Goal: Information Seeking & Learning: Learn about a topic

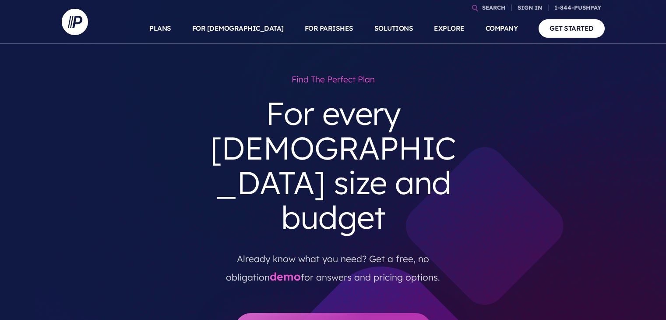
click at [557, 115] on section at bounding box center [333, 160] width 666 height 320
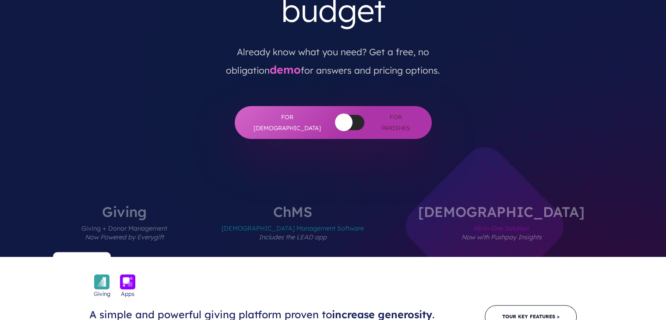
scroll to position [88, 0]
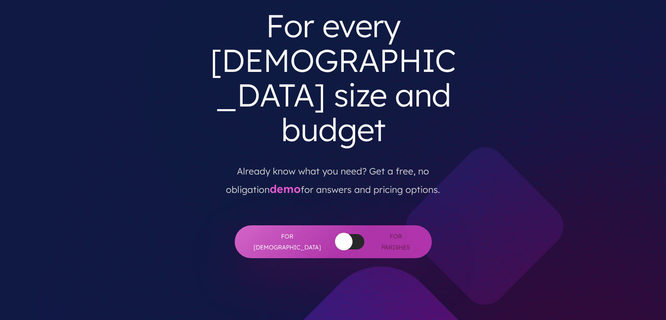
click at [349, 225] on div "For [DEMOGRAPHIC_DATA] For [DEMOGRAPHIC_DATA]" at bounding box center [333, 241] width 197 height 33
click at [340, 234] on div at bounding box center [350, 241] width 29 height 15
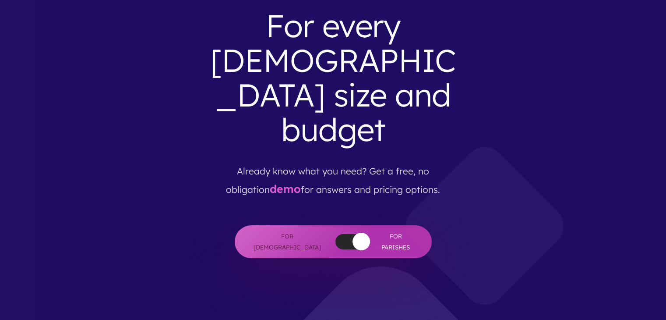
click at [336, 234] on div at bounding box center [350, 241] width 29 height 15
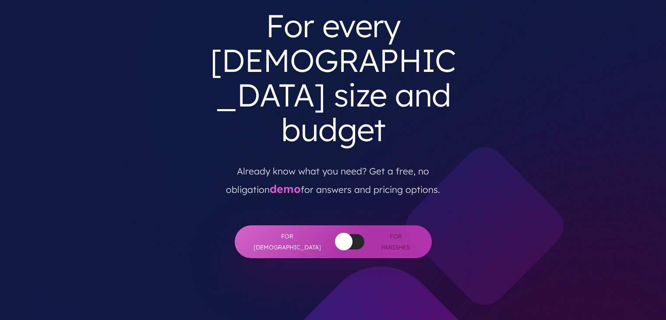
click at [335, 233] on button "button" at bounding box center [344, 242] width 18 height 18
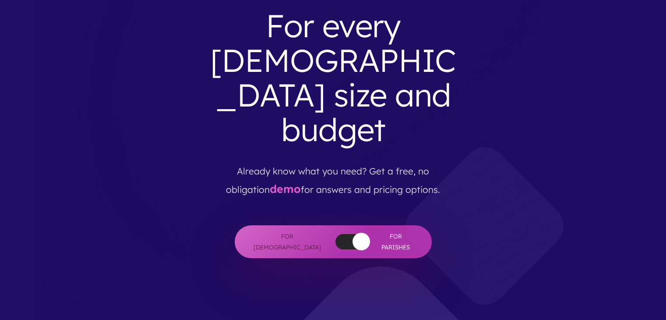
click at [336, 234] on div at bounding box center [350, 241] width 29 height 15
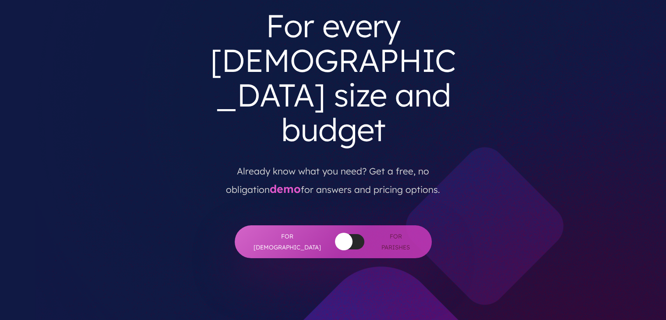
click at [335, 233] on button "button" at bounding box center [344, 242] width 18 height 18
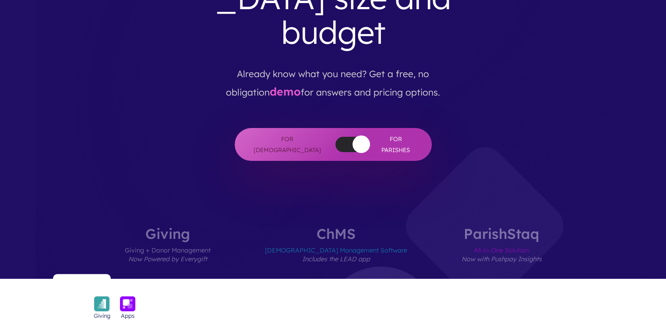
scroll to position [175, 0]
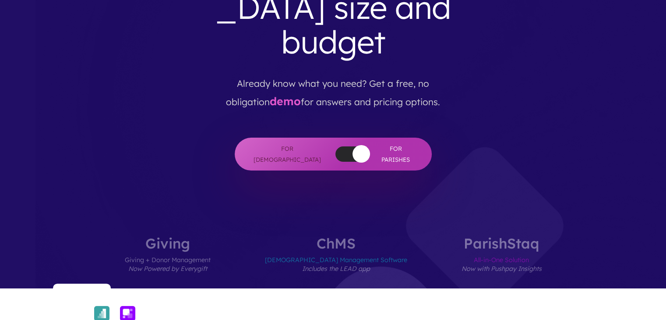
click at [336, 138] on div "For [DEMOGRAPHIC_DATA] For [DEMOGRAPHIC_DATA]" at bounding box center [333, 154] width 197 height 33
click at [353, 145] on button "button" at bounding box center [362, 154] width 18 height 18
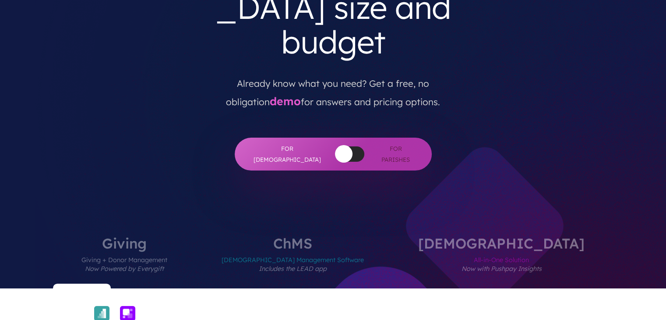
click at [338, 146] on div at bounding box center [350, 153] width 29 height 15
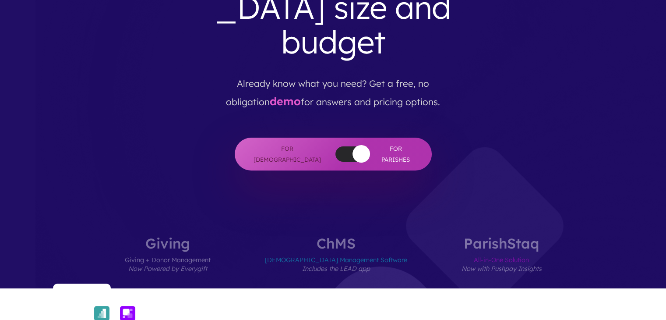
scroll to position [0, 0]
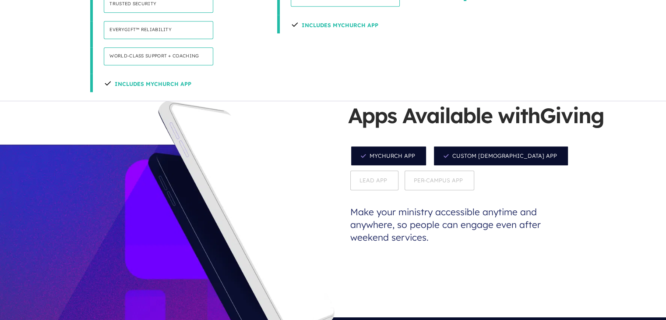
scroll to position [789, 0]
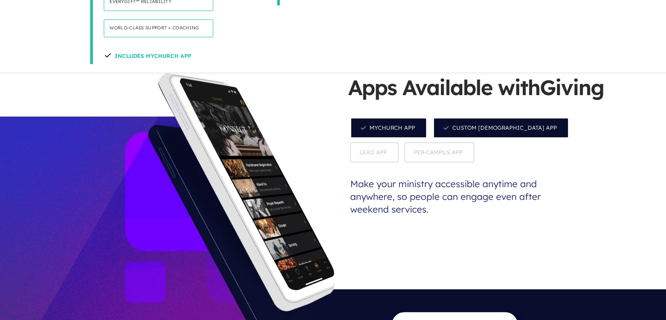
drag, startPoint x: 290, startPoint y: 248, endPoint x: 264, endPoint y: 259, distance: 28.8
click at [264, 259] on div at bounding box center [167, 217] width 335 height 288
drag, startPoint x: 0, startPoint y: 142, endPoint x: 163, endPoint y: 185, distance: 168.5
click at [156, 197] on div at bounding box center [167, 217] width 335 height 288
click at [365, 164] on p "Make your ministry accessible anytime and anywhere, so people can engage even a…" at bounding box center [453, 196] width 210 height 64
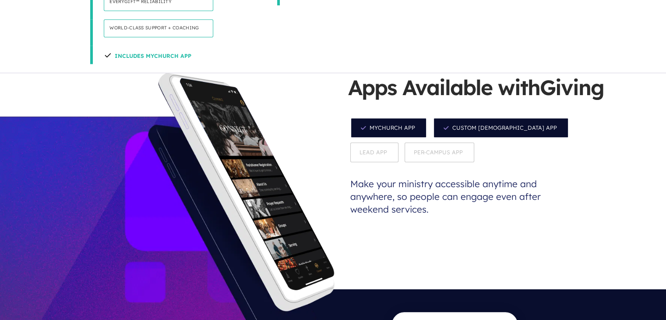
scroll to position [701, 0]
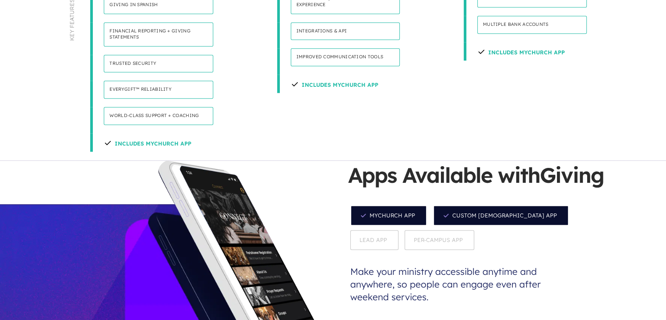
click at [393, 205] on span "MyChurch App" at bounding box center [388, 215] width 77 height 21
click at [395, 205] on span "MyChurch App" at bounding box center [388, 215] width 77 height 21
click at [443, 205] on span "Custom [DEMOGRAPHIC_DATA] App" at bounding box center [501, 215] width 136 height 21
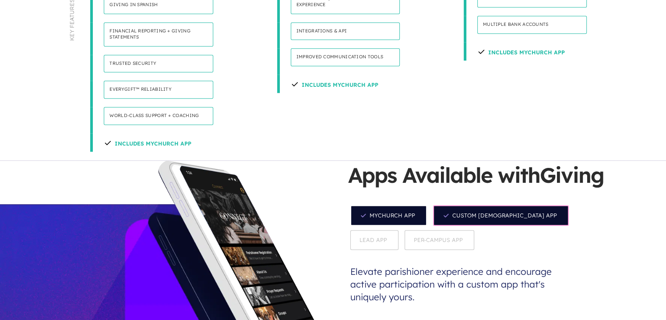
click at [399, 230] on span "Lead App" at bounding box center [374, 240] width 48 height 20
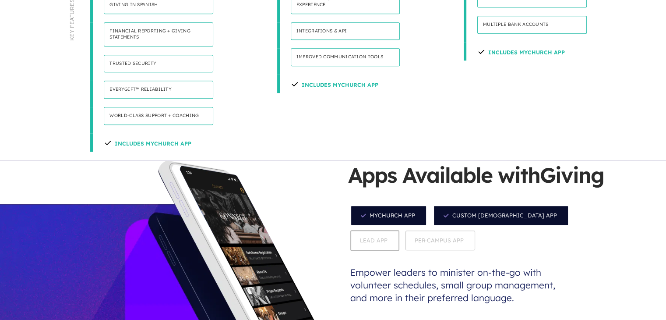
click at [485, 205] on span "Custom [DEMOGRAPHIC_DATA] App" at bounding box center [501, 215] width 136 height 21
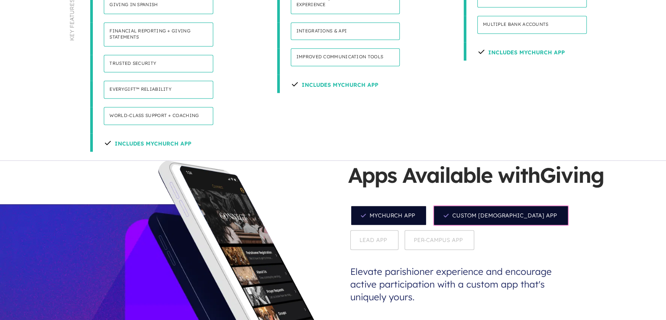
click at [397, 205] on span "MyChurch App" at bounding box center [388, 215] width 77 height 21
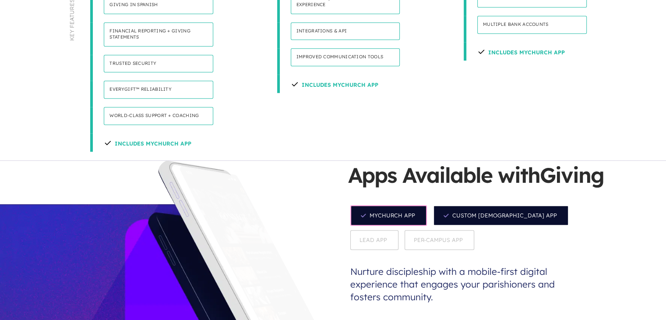
click at [389, 205] on span "MyChurch App" at bounding box center [388, 215] width 77 height 21
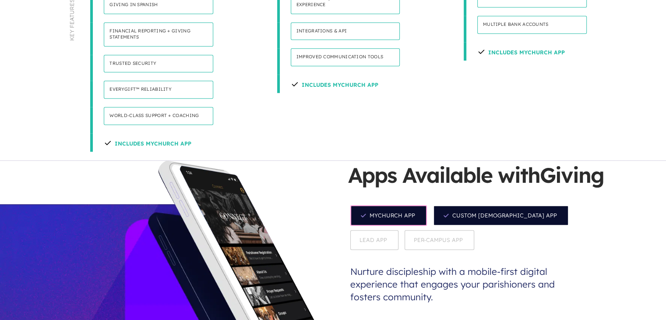
click at [405, 230] on span "Per-Campus App" at bounding box center [440, 240] width 70 height 20
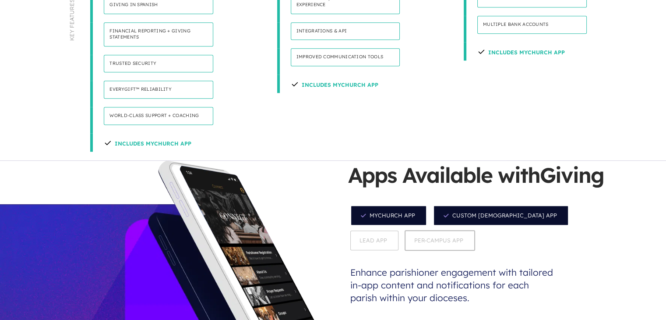
click at [452, 205] on span "Custom [DEMOGRAPHIC_DATA] App" at bounding box center [501, 215] width 136 height 21
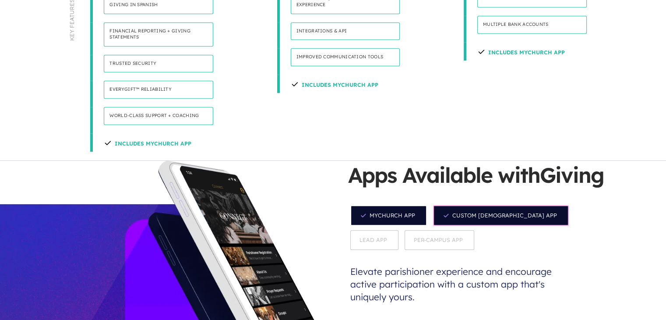
click at [517, 203] on div "MyChurch App Custom [DEMOGRAPHIC_DATA] App Lead App Per-Campus App" at bounding box center [479, 227] width 263 height 49
click at [523, 205] on span "Custom [DEMOGRAPHIC_DATA] App" at bounding box center [501, 215] width 136 height 21
click at [399, 230] on span "Lead App" at bounding box center [374, 240] width 48 height 20
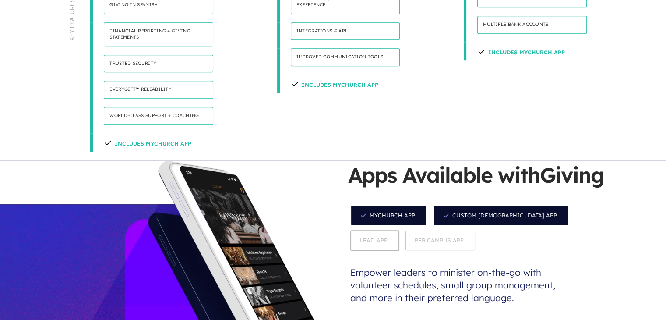
drag, startPoint x: 482, startPoint y: 161, endPoint x: 460, endPoint y: 148, distance: 25.7
click at [460, 205] on span "Custom [DEMOGRAPHIC_DATA] App" at bounding box center [501, 215] width 136 height 21
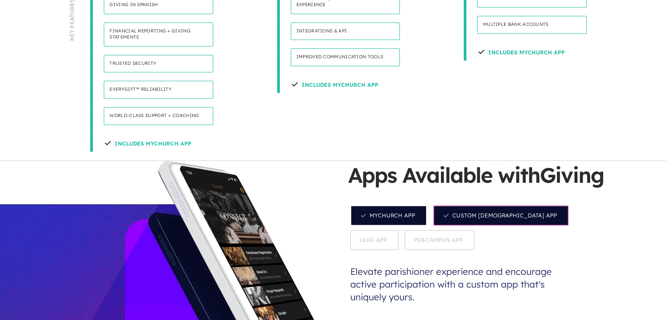
click at [452, 205] on span "Custom [DEMOGRAPHIC_DATA] App" at bounding box center [501, 215] width 136 height 21
click at [426, 203] on div "MyChurch App Custom [DEMOGRAPHIC_DATA] App Lead App Per-Campus App" at bounding box center [479, 227] width 263 height 49
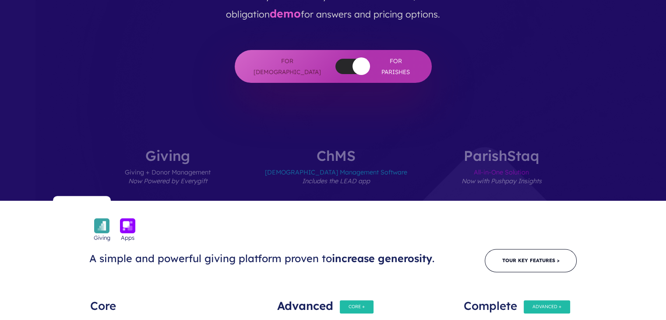
scroll to position [0, 0]
